Goal: Information Seeking & Learning: Find specific fact

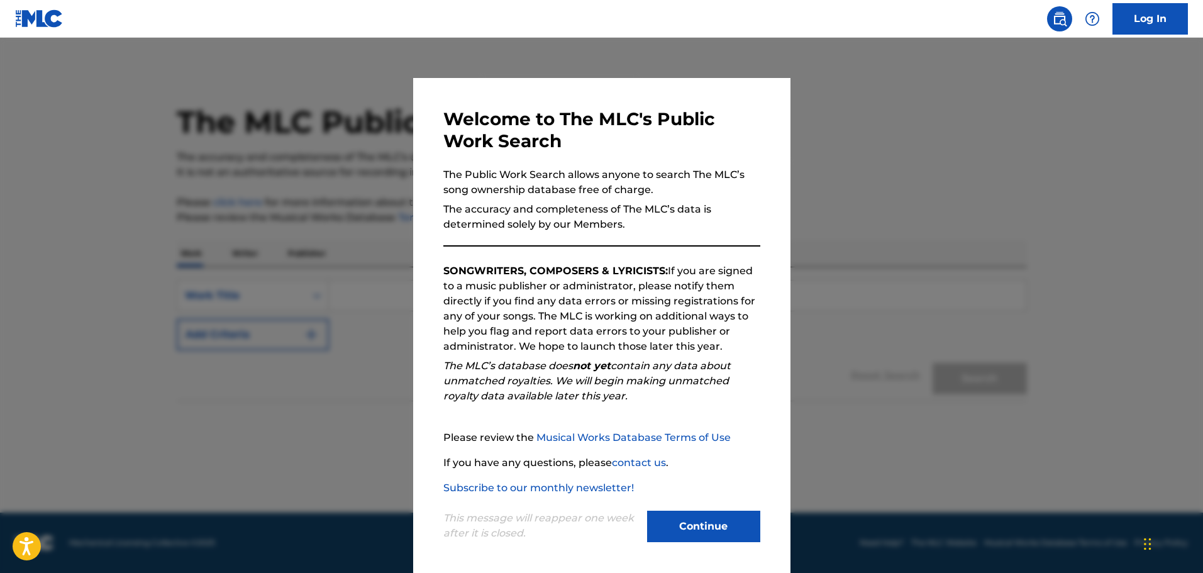
click at [717, 516] on button "Continue" at bounding box center [703, 525] width 113 height 31
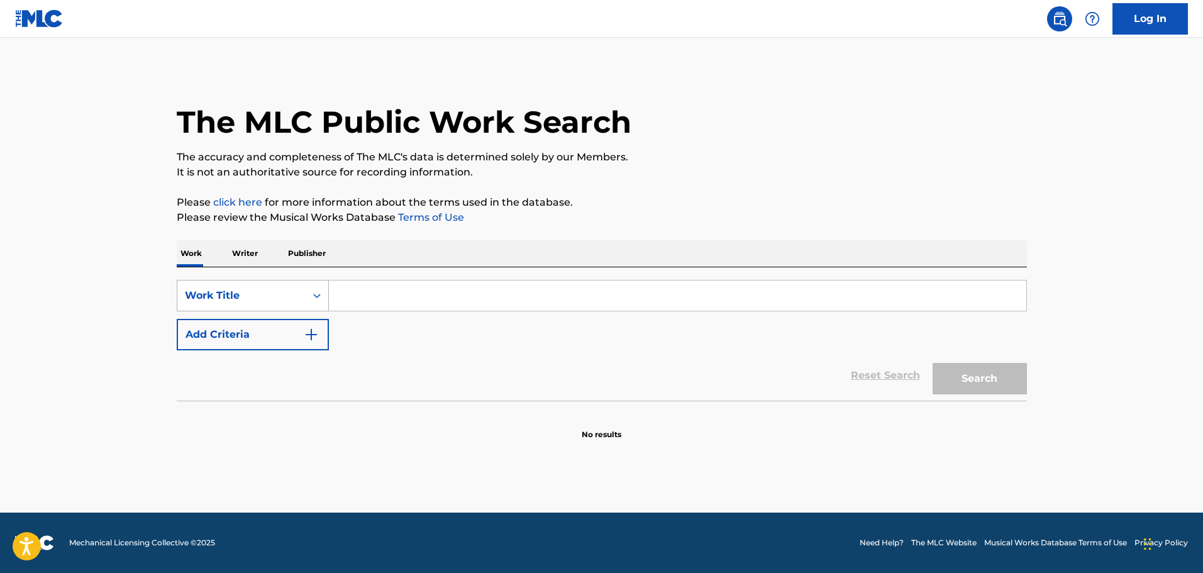
click at [299, 292] on div "Work Title" at bounding box center [241, 296] width 128 height 24
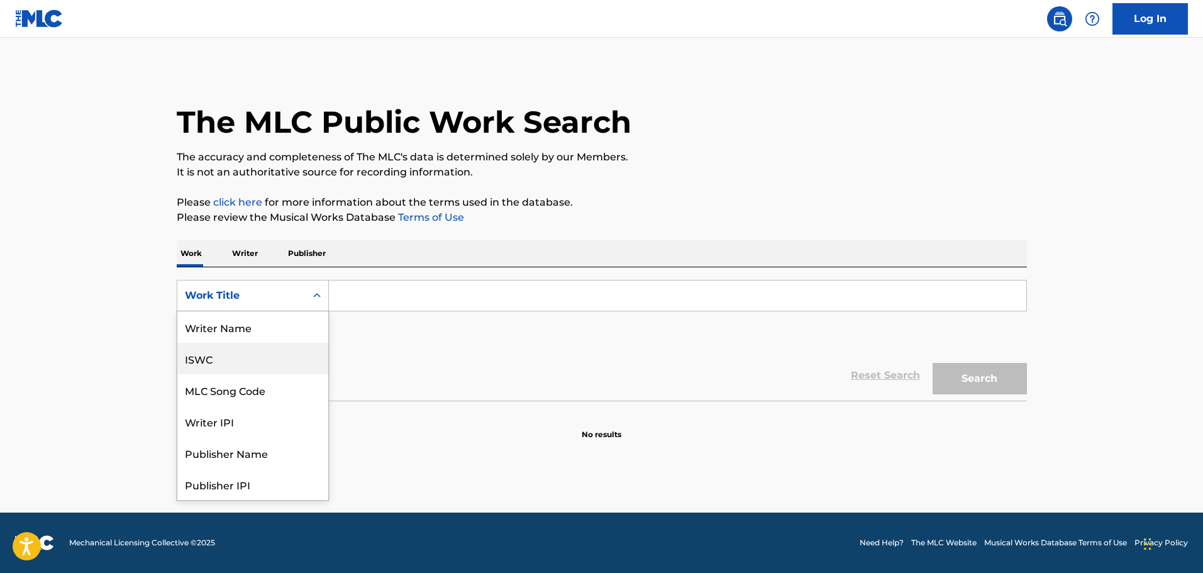
click at [233, 358] on div "ISWC" at bounding box center [252, 358] width 151 height 31
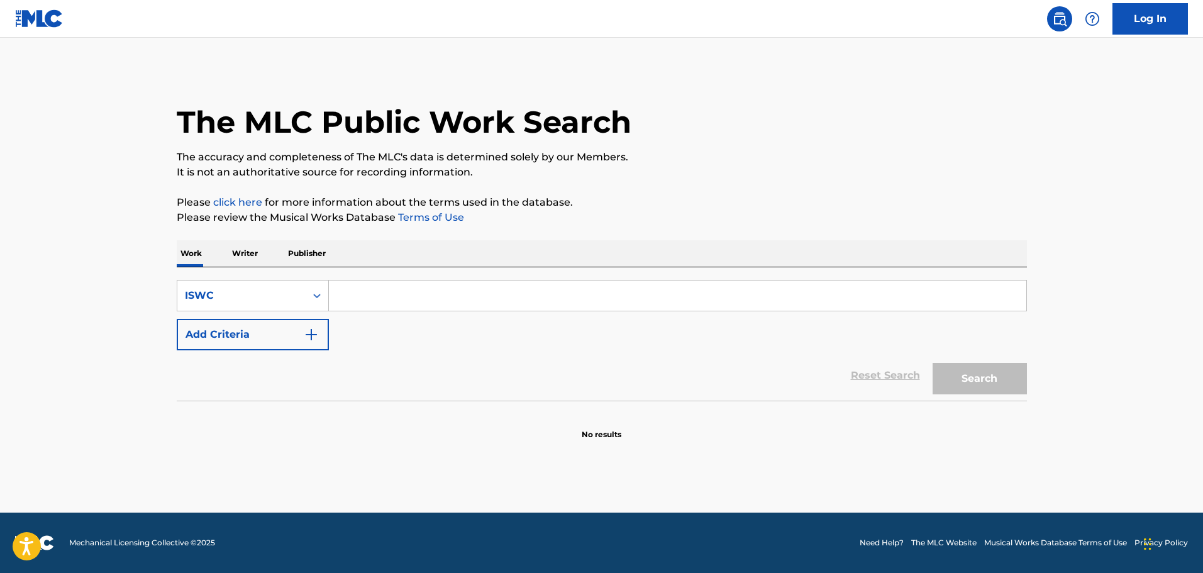
click at [445, 277] on div "SearchWithCriteria4cba897c-aeec-4a38-9221-c64bdde4e6c0 ISWC Add Criteria Reset …" at bounding box center [602, 333] width 850 height 133
click at [444, 296] on input "Search Form" at bounding box center [677, 295] width 697 height 30
paste input "T-932.514.090-7"
type input "T-932.514.090-7"
click at [932, 363] on button "Search" at bounding box center [979, 378] width 94 height 31
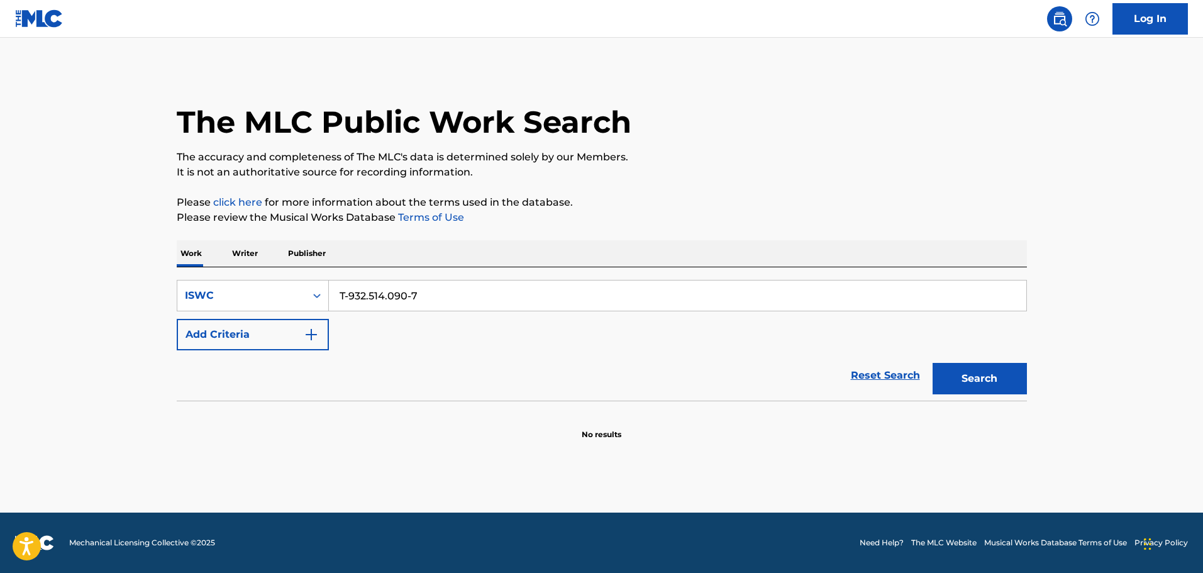
click at [597, 439] on p "No results" at bounding box center [601, 427] width 40 height 26
click at [268, 288] on div "SearchWithCriteria4cba897c-aeec-4a38-9221-c64bdde4e6c0 ISWC T-932.514.090-7" at bounding box center [602, 295] width 850 height 31
click at [293, 302] on div "ISWC" at bounding box center [241, 295] width 113 height 15
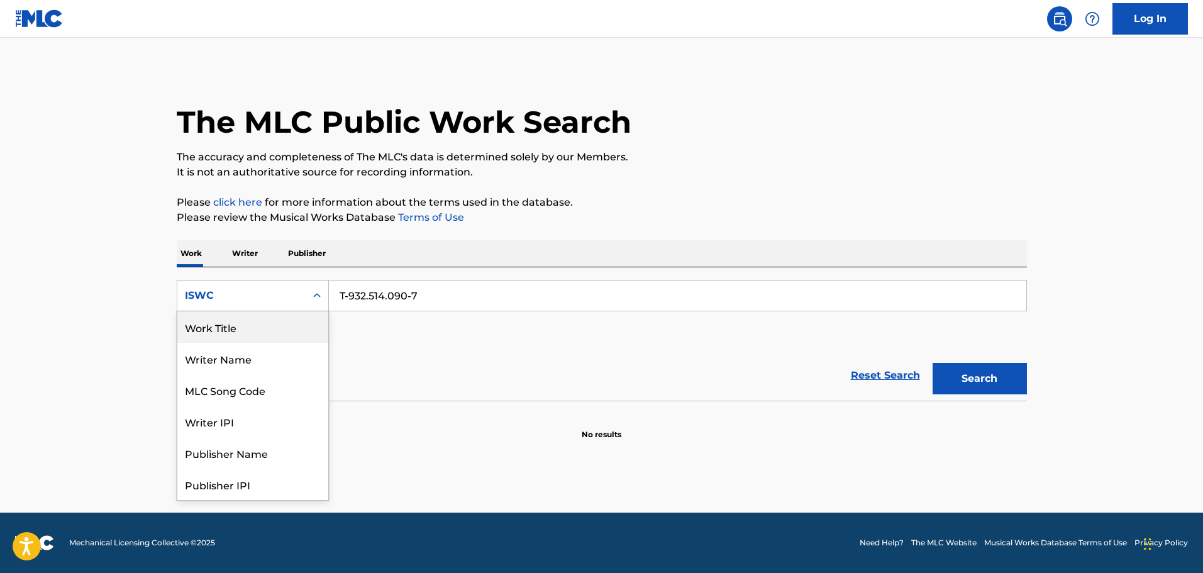
click at [275, 333] on div "Work Title" at bounding box center [252, 326] width 151 height 31
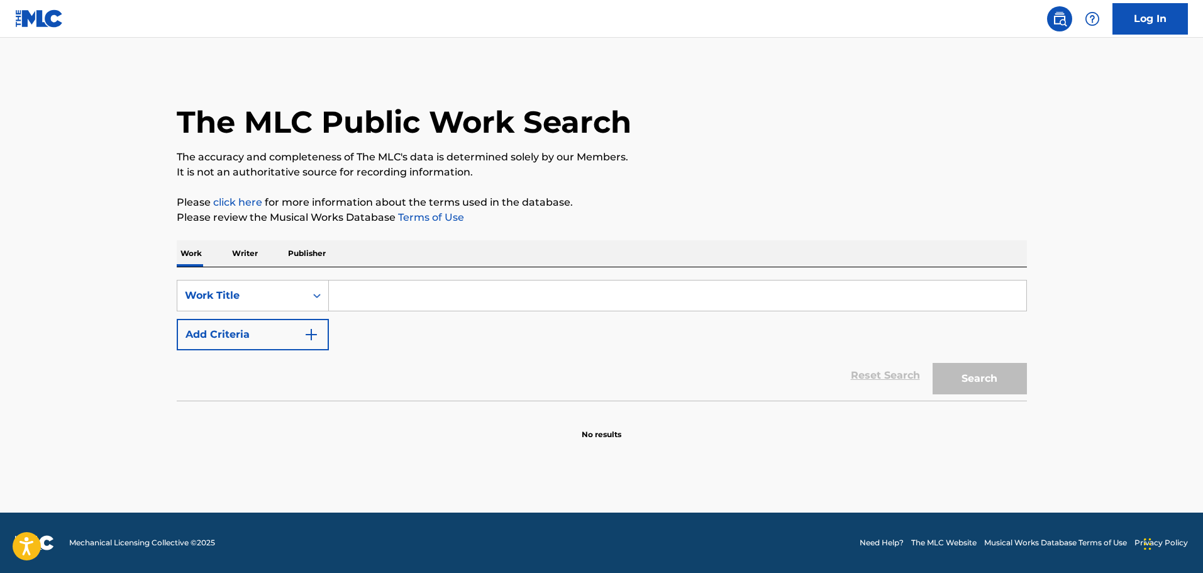
click at [395, 299] on input "Search Form" at bounding box center [677, 295] width 697 height 30
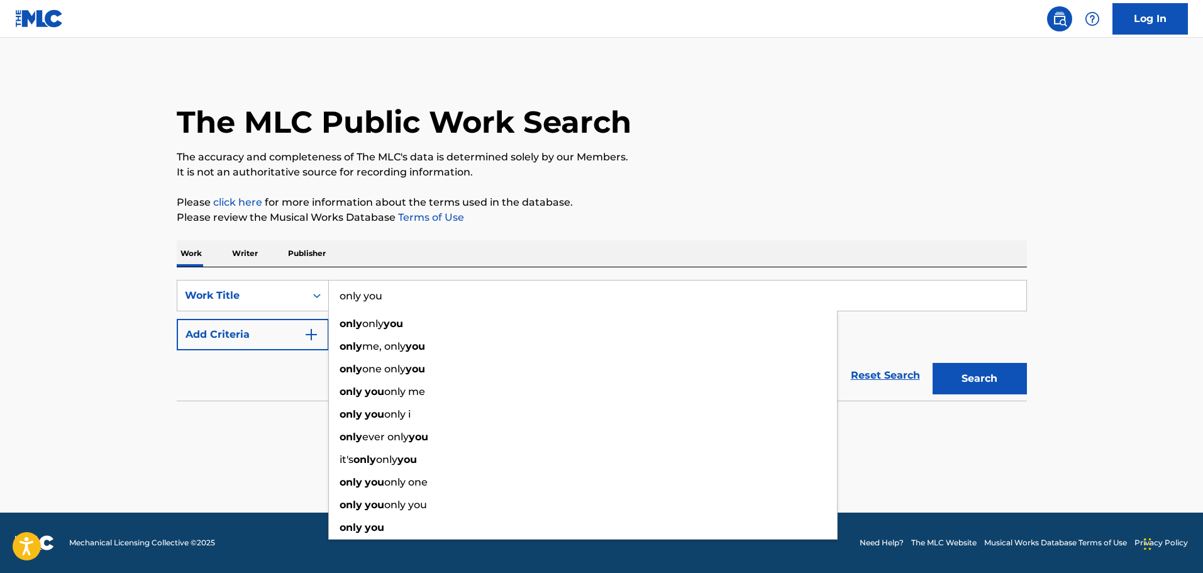
type input "only you"
click at [278, 329] on button "Add Criteria" at bounding box center [253, 334] width 152 height 31
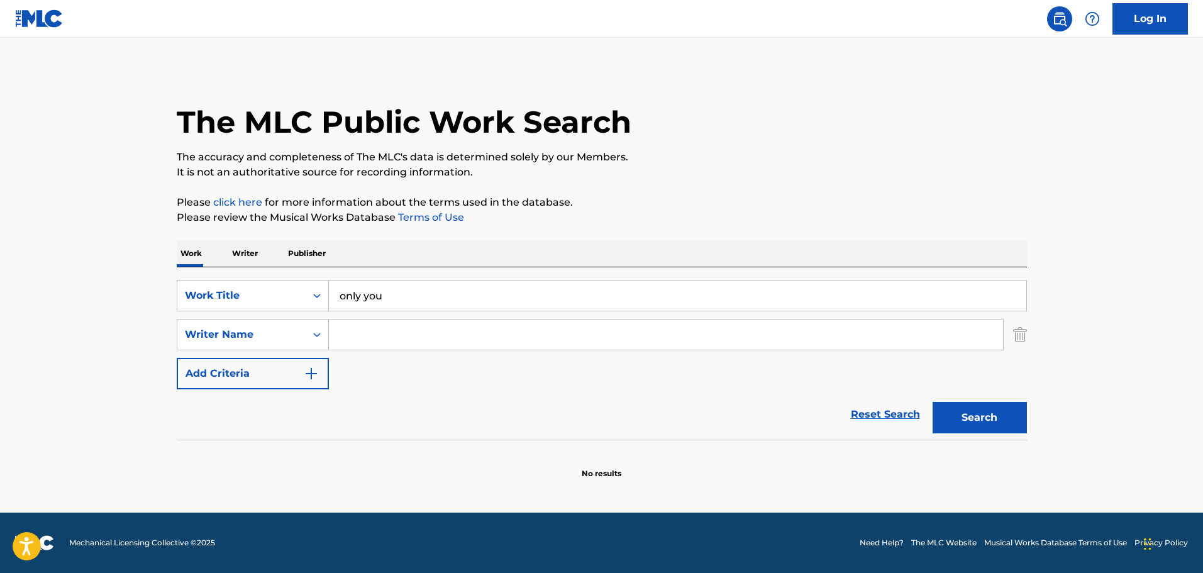
click at [386, 333] on input "Search Form" at bounding box center [666, 334] width 674 height 30
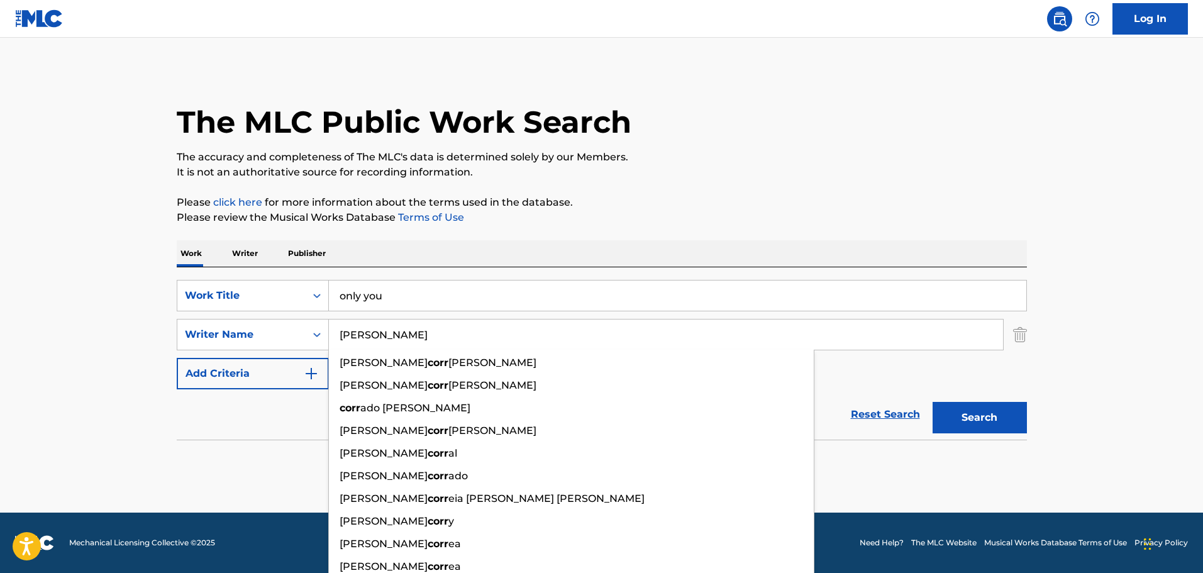
type input "[PERSON_NAME]"
click at [932, 402] on button "Search" at bounding box center [979, 417] width 94 height 31
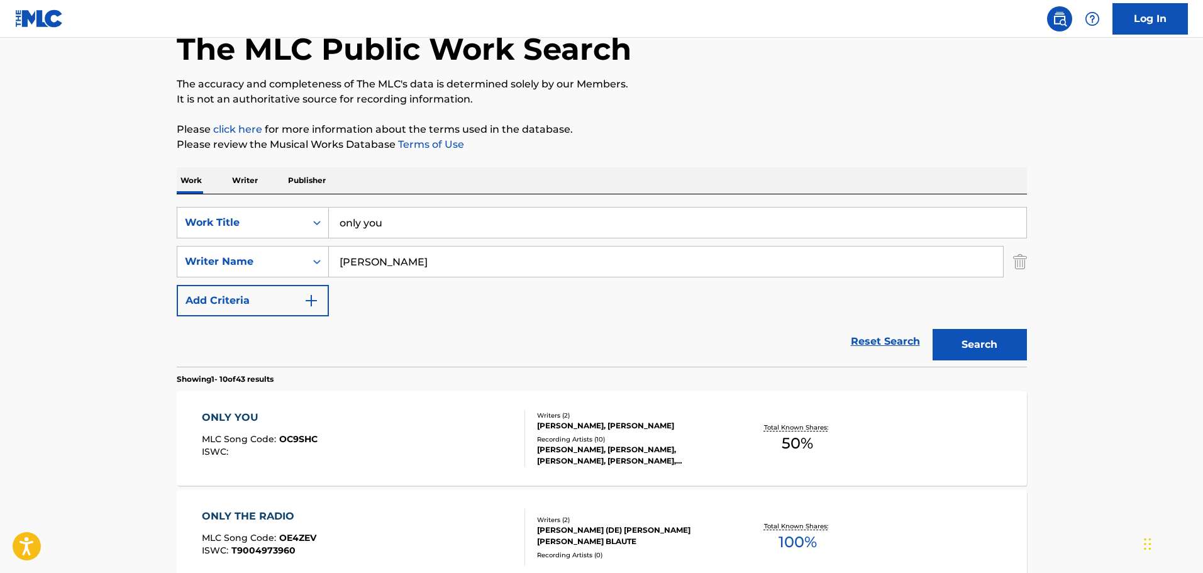
scroll to position [251, 0]
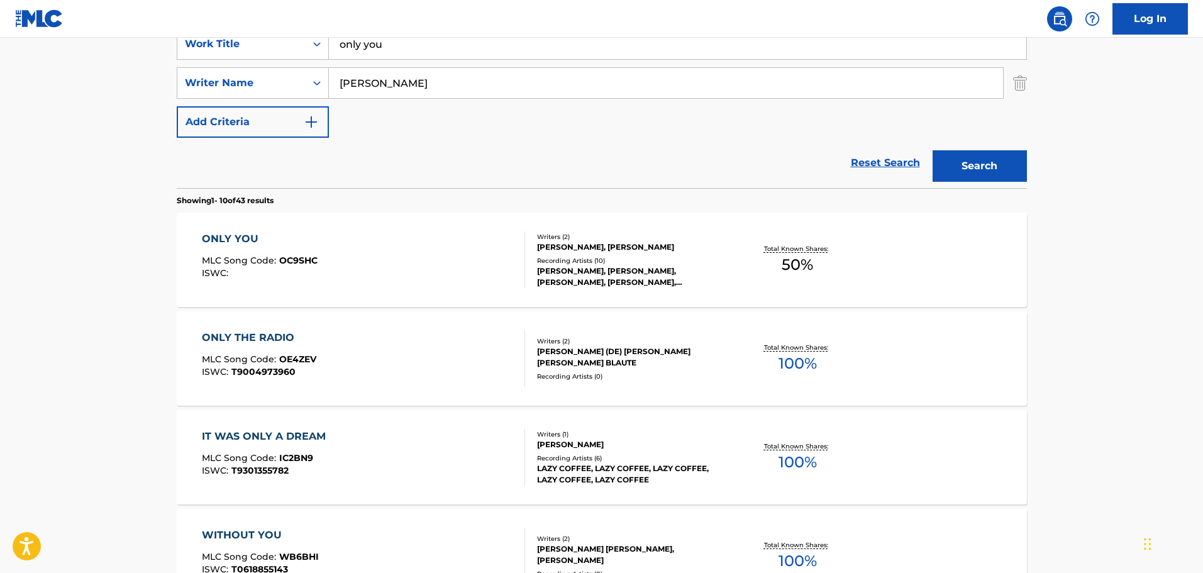
click at [260, 244] on div "ONLY YOU" at bounding box center [260, 238] width 116 height 15
